Goal: Transaction & Acquisition: Download file/media

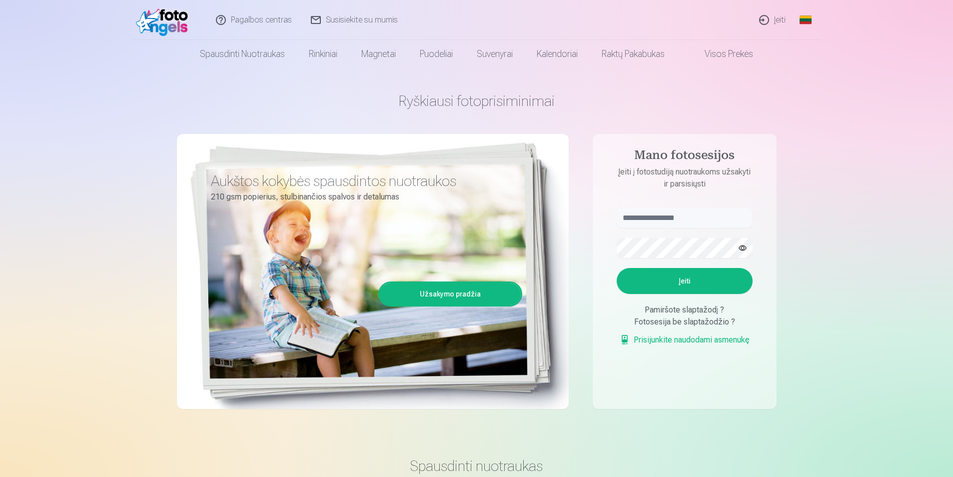
click at [782, 22] on link "Įeiti" at bounding box center [772, 20] width 45 height 40
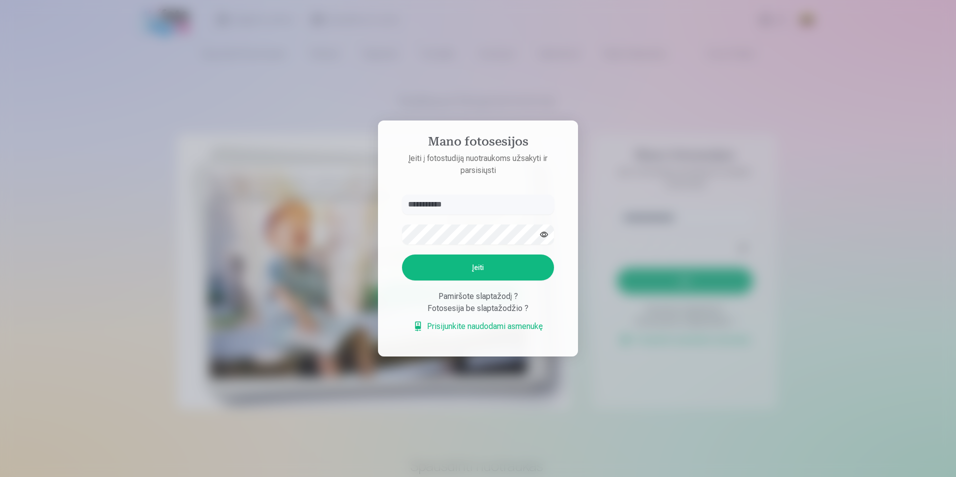
type input "**********"
click at [487, 266] on button "Įeiti" at bounding box center [478, 267] width 152 height 26
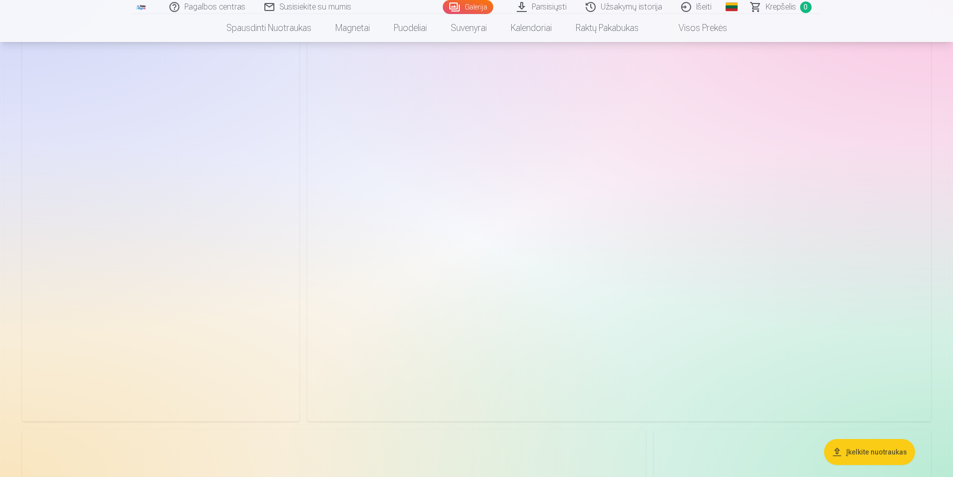
scroll to position [550, 0]
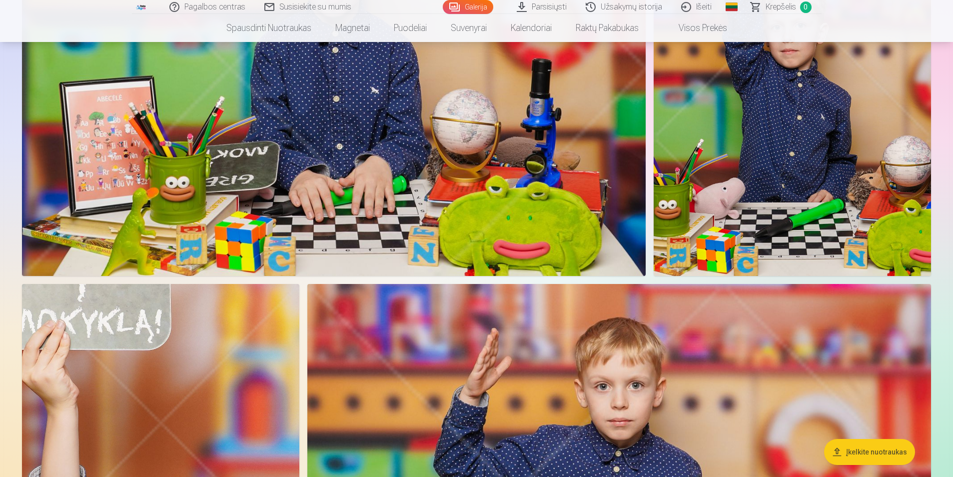
click at [452, 90] on img at bounding box center [334, 68] width 624 height 416
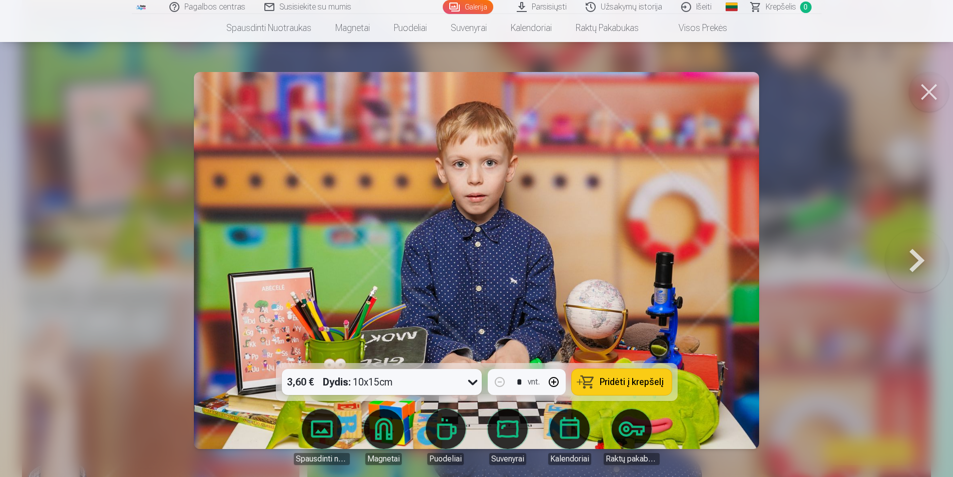
scroll to position [250, 0]
click at [915, 250] on button at bounding box center [920, 260] width 64 height 185
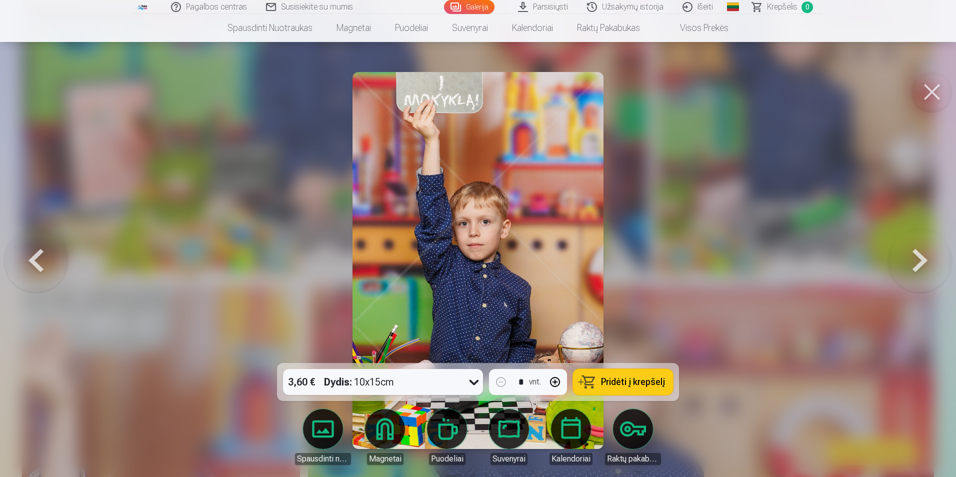
click at [915, 250] on button at bounding box center [920, 260] width 64 height 185
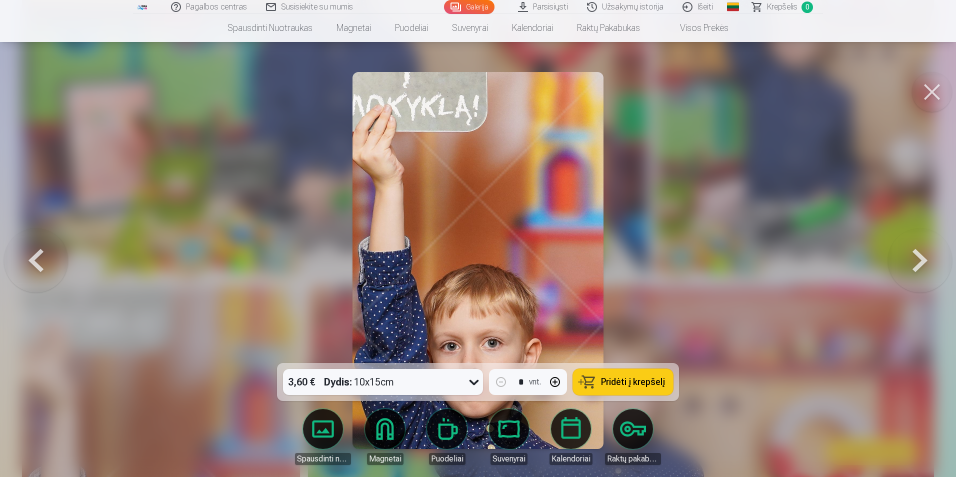
click at [915, 250] on button at bounding box center [920, 260] width 64 height 185
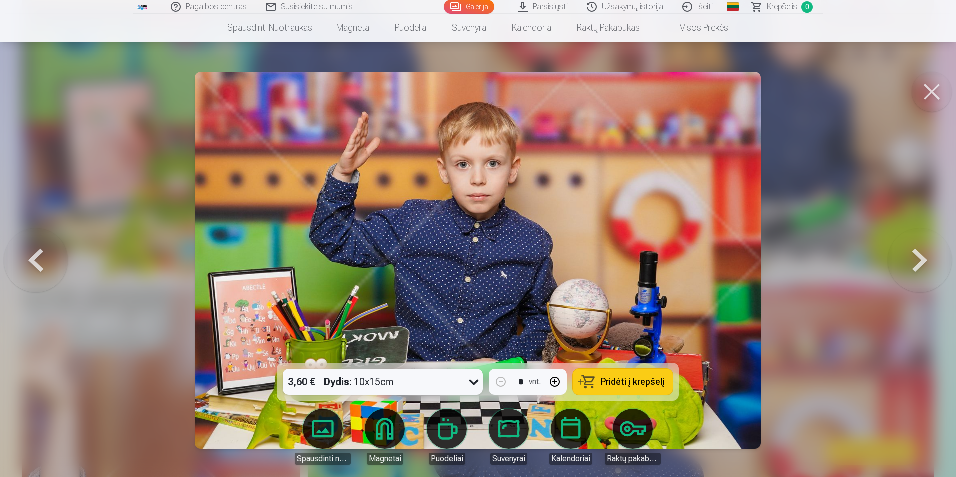
click at [915, 250] on button at bounding box center [920, 260] width 64 height 185
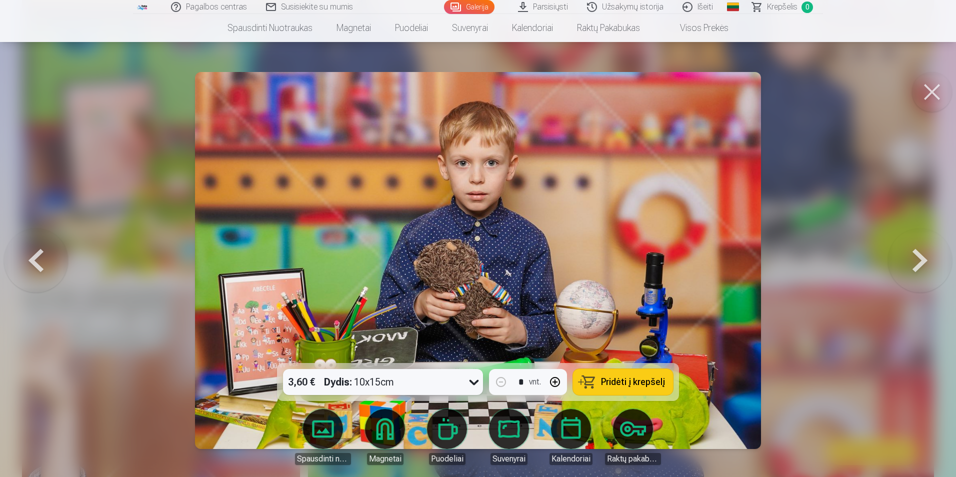
click at [915, 250] on button at bounding box center [920, 260] width 64 height 185
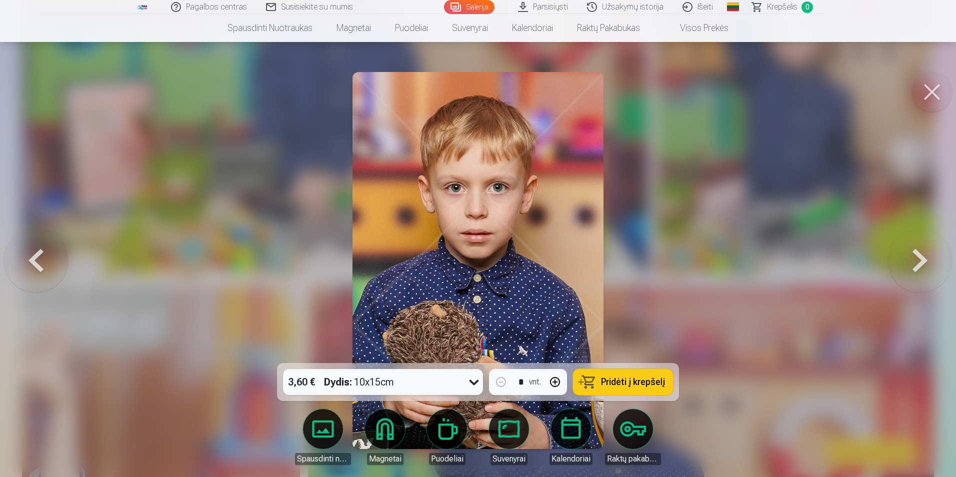
click at [915, 250] on button at bounding box center [920, 260] width 64 height 185
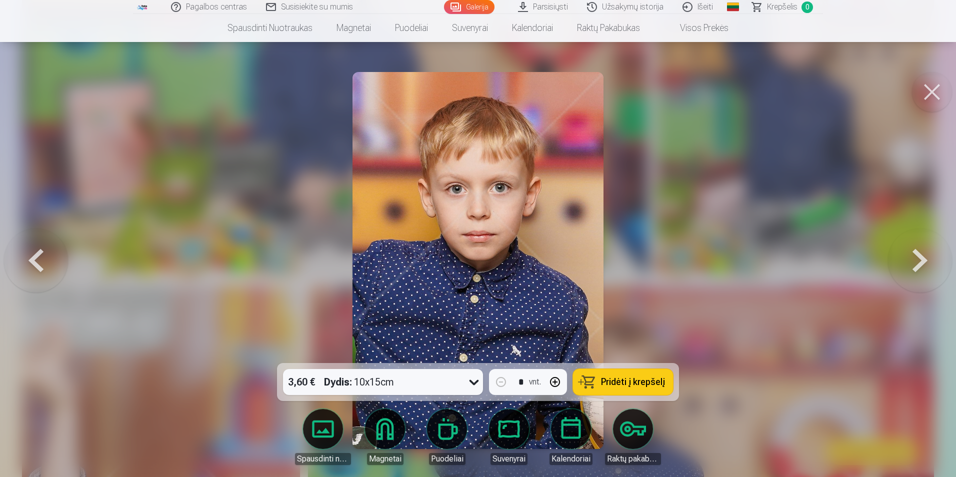
click at [915, 250] on button at bounding box center [920, 260] width 64 height 185
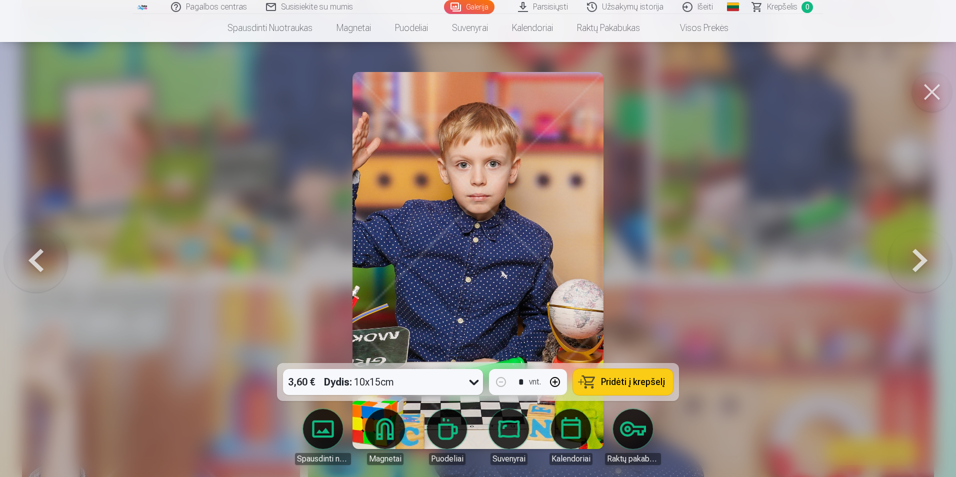
click at [915, 250] on button at bounding box center [920, 260] width 64 height 185
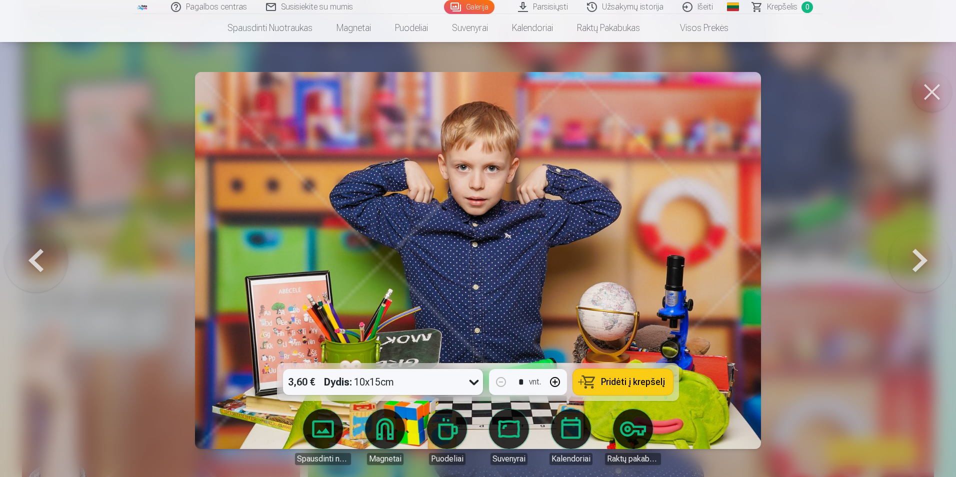
click at [915, 251] on button at bounding box center [920, 260] width 64 height 185
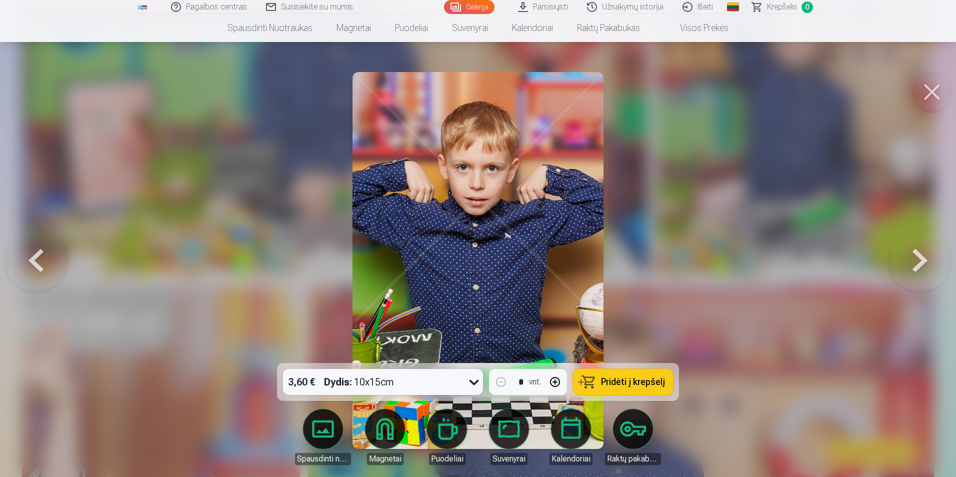
click at [915, 251] on button at bounding box center [920, 260] width 64 height 185
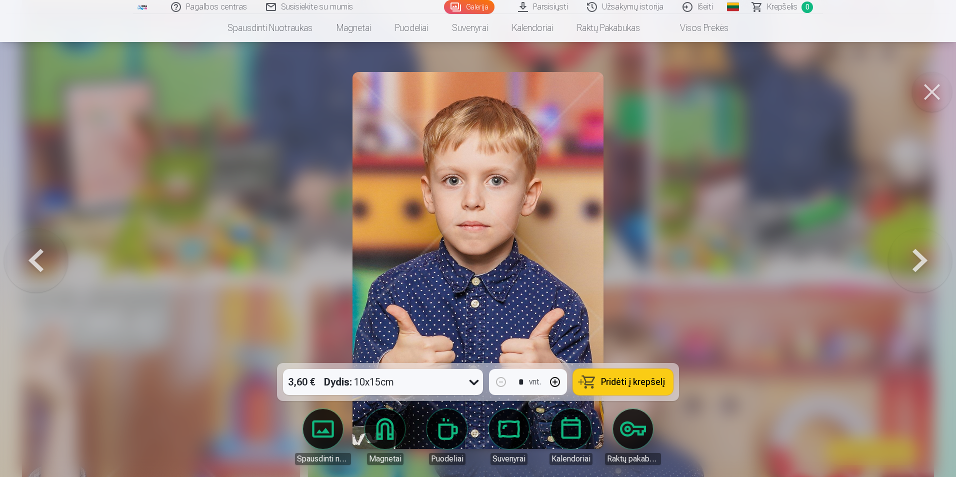
click at [474, 385] on icon at bounding box center [474, 382] width 16 height 16
click at [785, 293] on div at bounding box center [478, 238] width 956 height 477
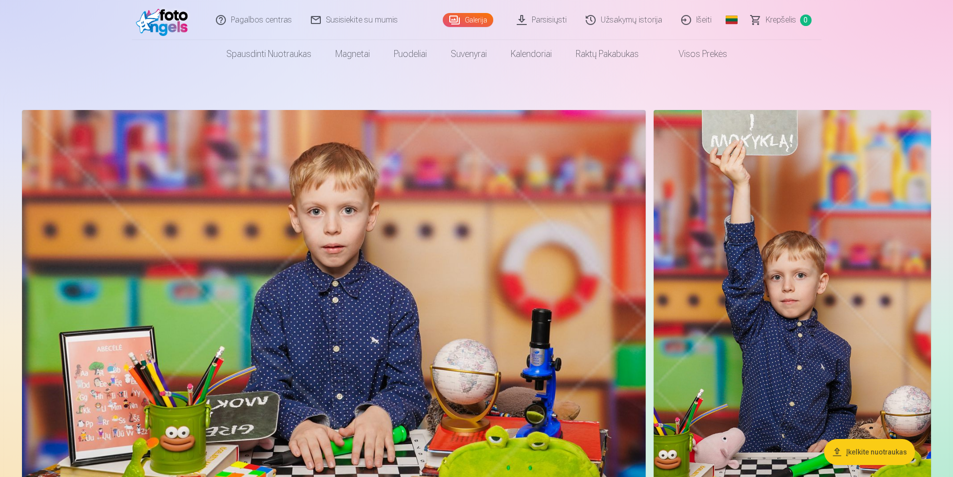
click at [559, 21] on link "Parsisiųsti" at bounding box center [542, 20] width 69 height 40
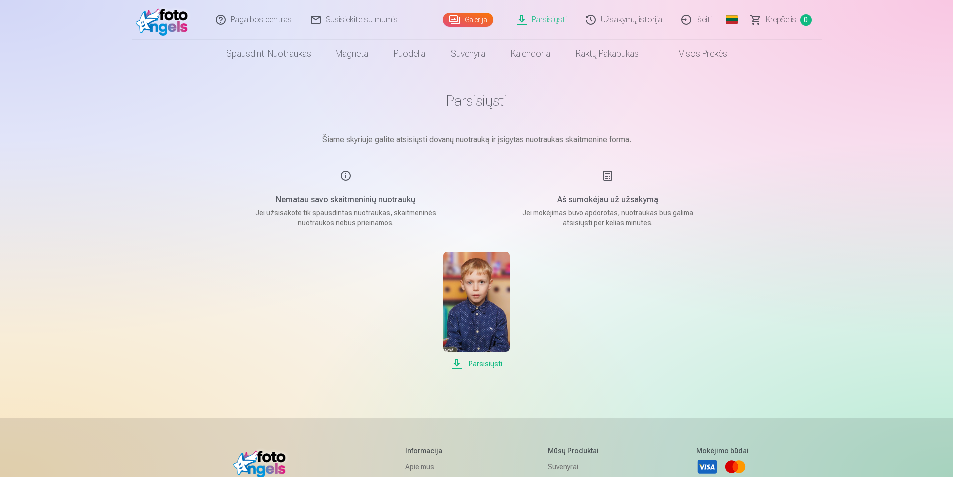
click at [494, 363] on span "Parsisiųsti" at bounding box center [476, 364] width 66 height 12
click at [626, 16] on link "Užsakymų istorija" at bounding box center [624, 20] width 95 height 40
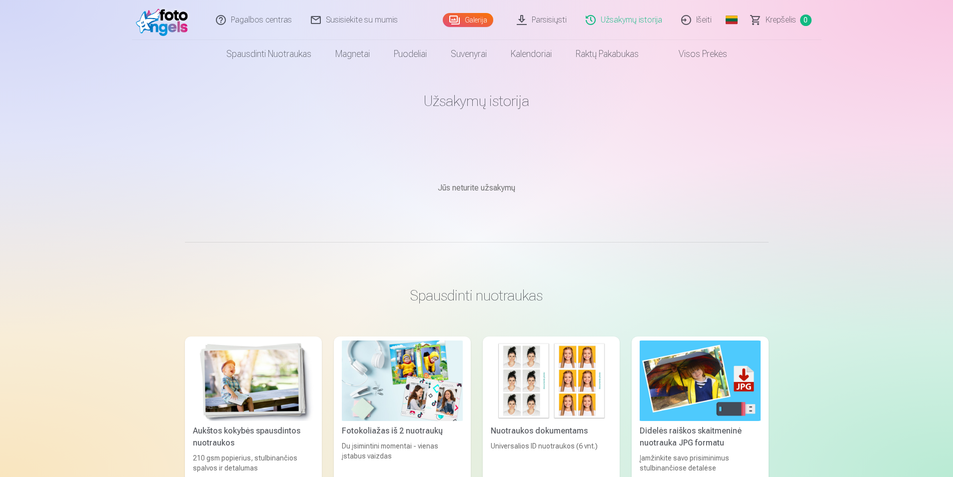
click at [699, 50] on link "Visos prekės" at bounding box center [695, 54] width 88 height 28
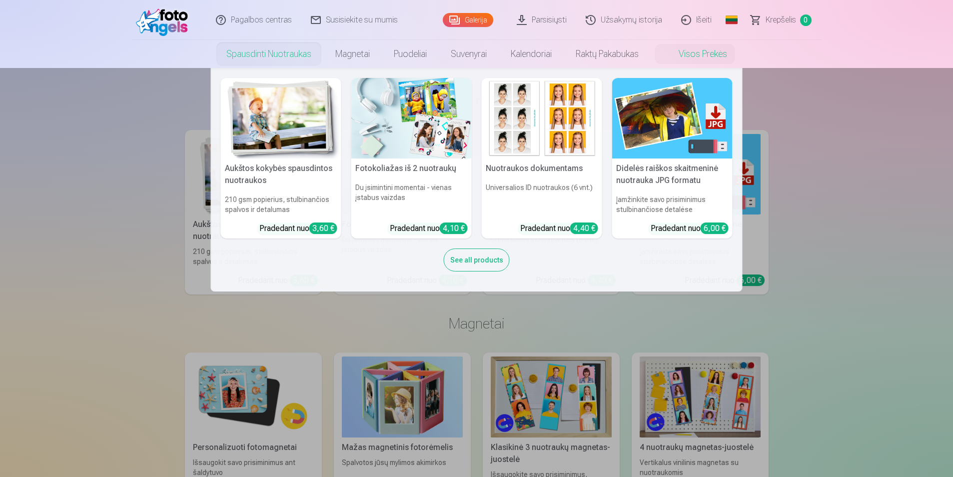
click at [278, 57] on link "Spausdinti nuotraukas" at bounding box center [268, 54] width 109 height 28
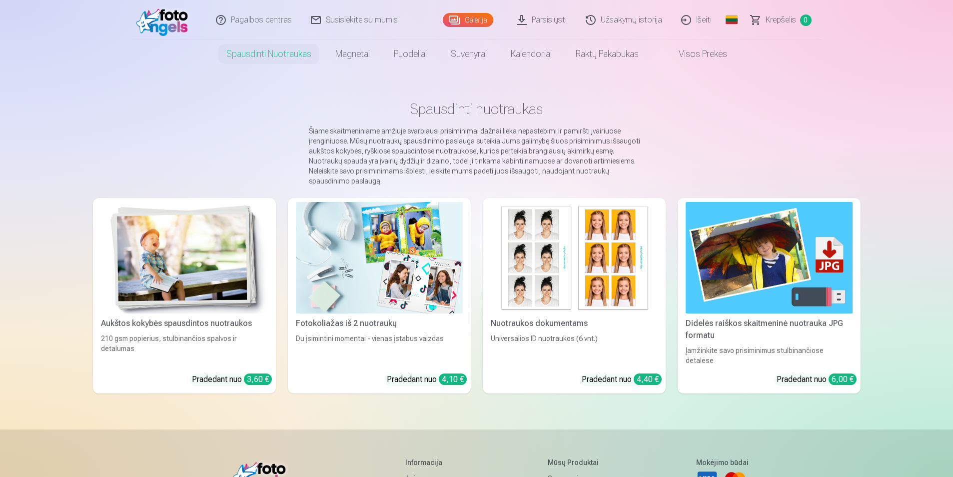
click at [483, 25] on link "Galerija" at bounding box center [468, 20] width 50 height 14
